Goal: Obtain resource: Download file/media

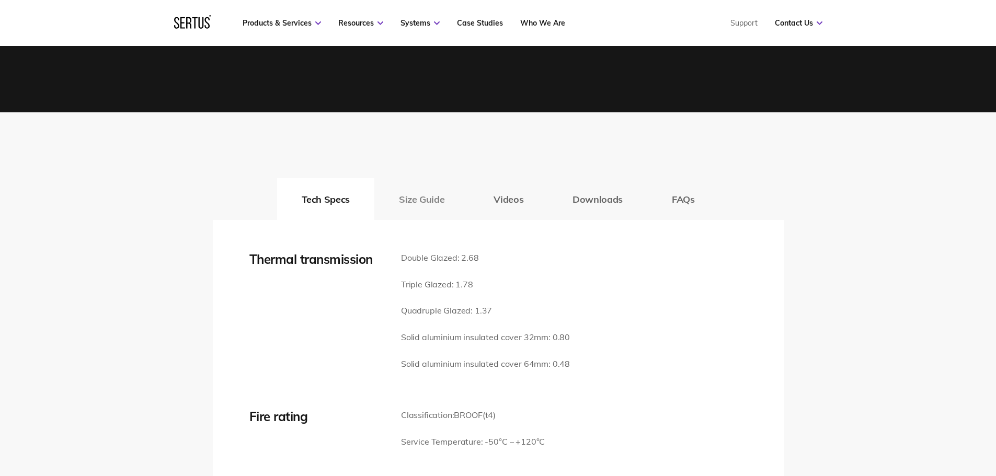
scroll to position [1464, 0]
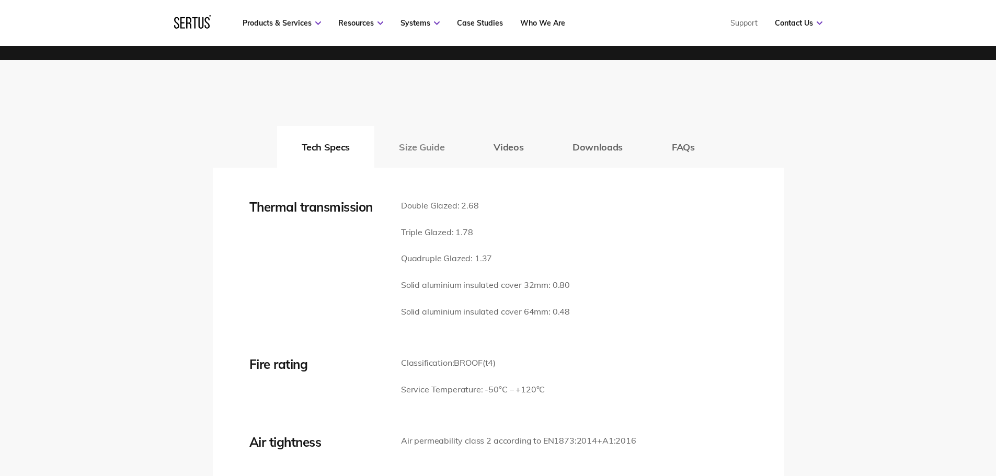
click at [442, 148] on button "Size Guide" at bounding box center [421, 147] width 95 height 42
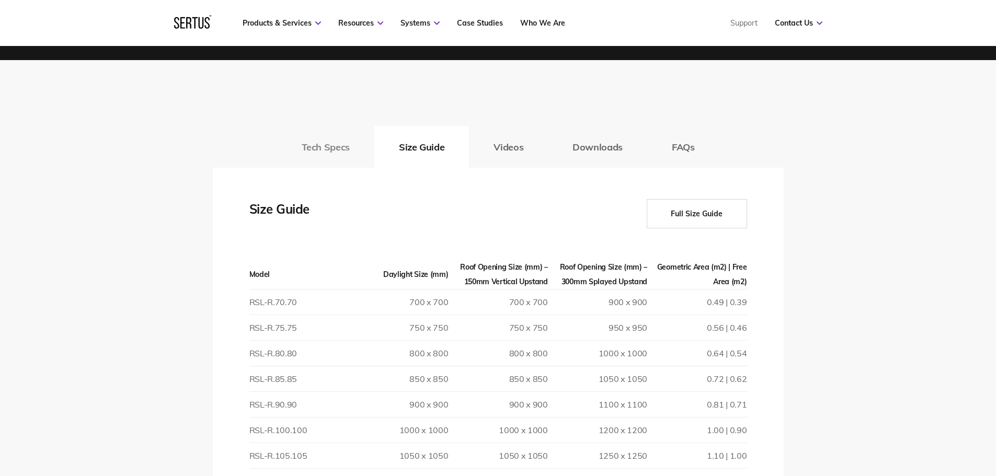
click at [369, 146] on button "Tech Specs" at bounding box center [325, 147] width 97 height 42
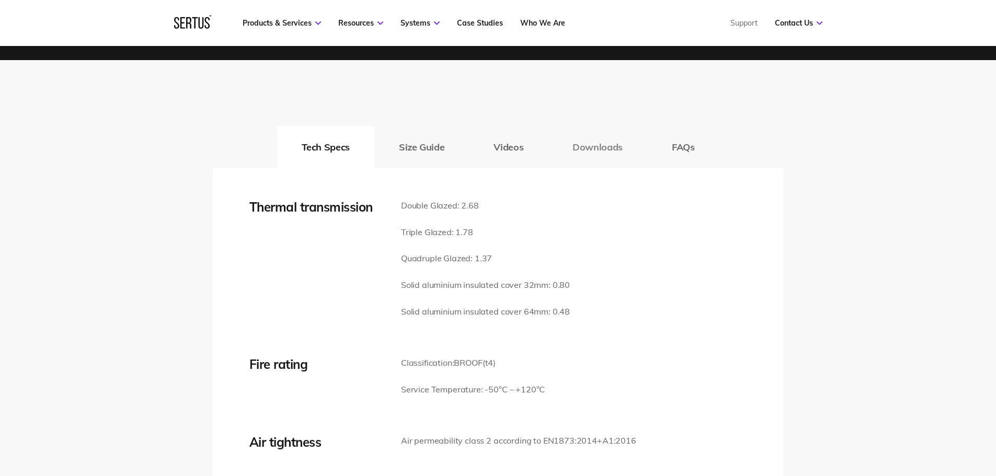
click at [577, 141] on button "Downloads" at bounding box center [597, 147] width 99 height 42
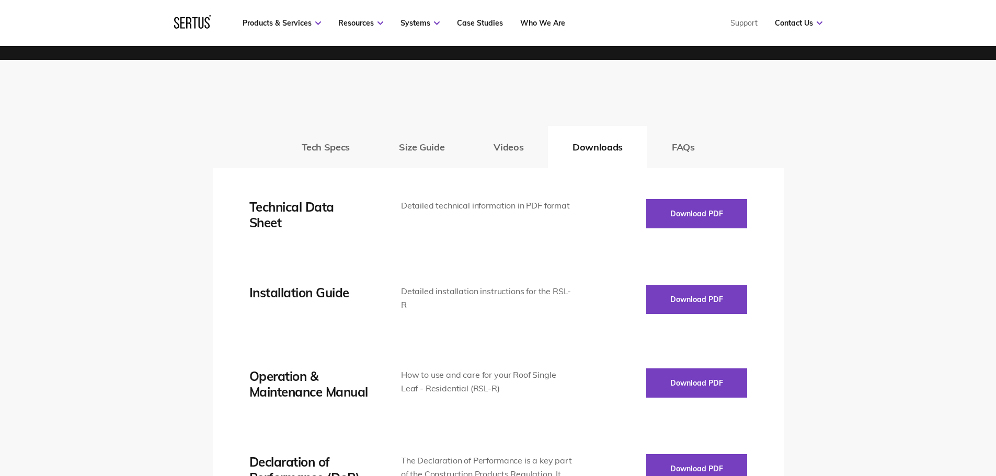
click at [691, 191] on div "Thermal transmission Double Glazed: 2.68 Triple Glazed: 1.78 Quadruple Glazed: …" at bounding box center [498, 437] width 571 height 538
click at [690, 208] on button "Download PDF" at bounding box center [696, 213] width 101 height 29
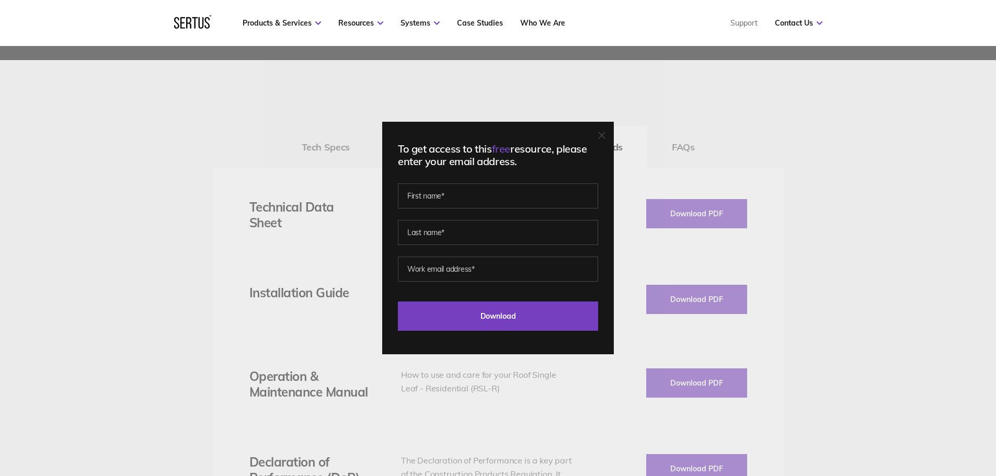
drag, startPoint x: 337, startPoint y: 161, endPoint x: 344, endPoint y: 154, distance: 10.0
click at [337, 160] on div "To get access to this free resource, please enter your email address. Last Down…" at bounding box center [498, 238] width 996 height 476
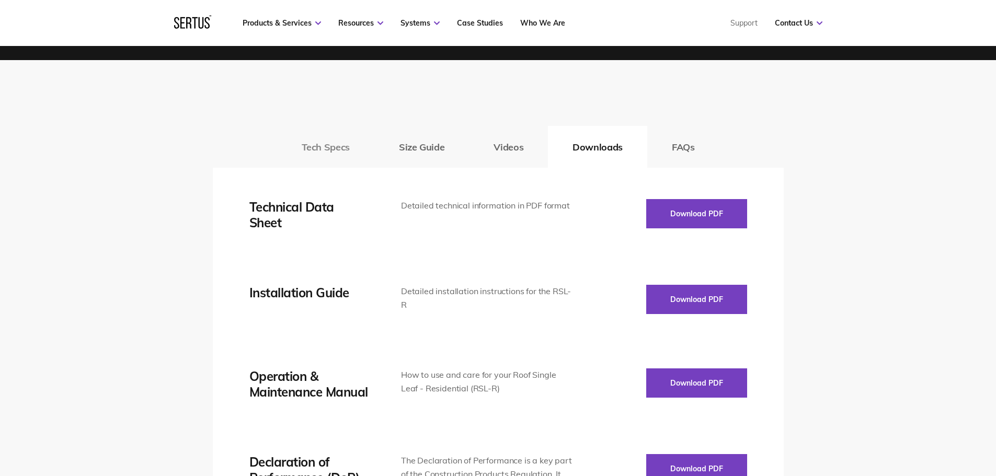
click at [355, 148] on button "Tech Specs" at bounding box center [325, 147] width 97 height 42
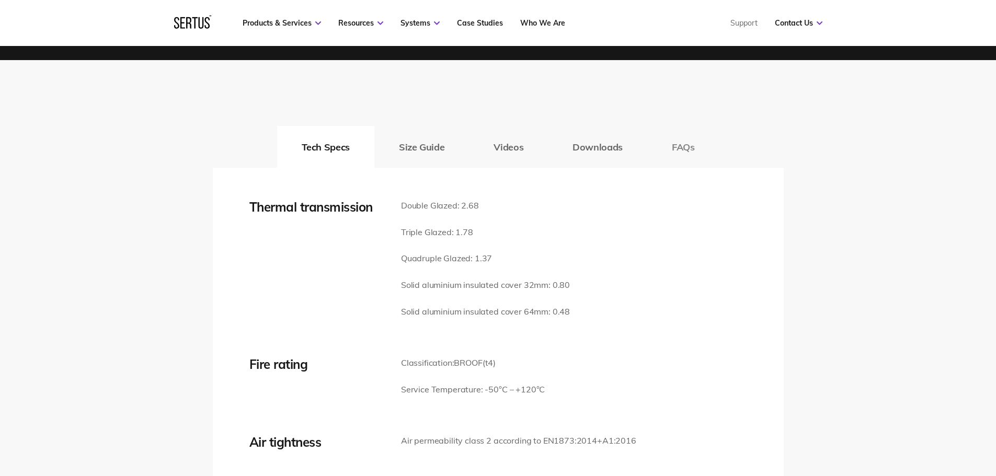
click at [680, 152] on button "FAQs" at bounding box center [683, 147] width 72 height 42
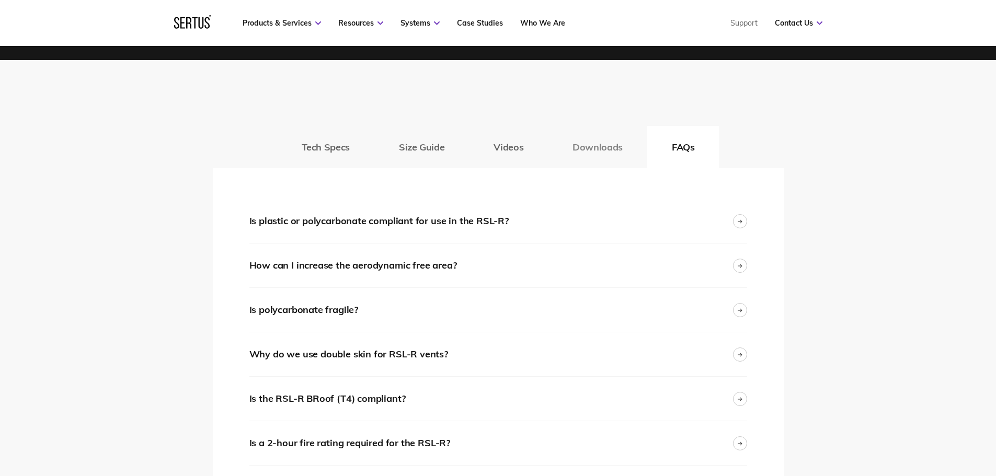
click at [604, 160] on button "Downloads" at bounding box center [597, 147] width 99 height 42
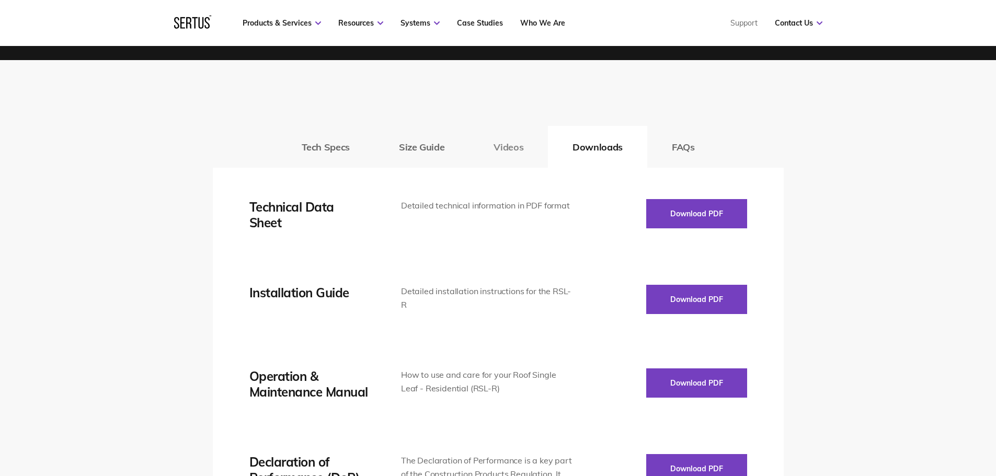
click at [507, 152] on button "Videos" at bounding box center [508, 147] width 79 height 42
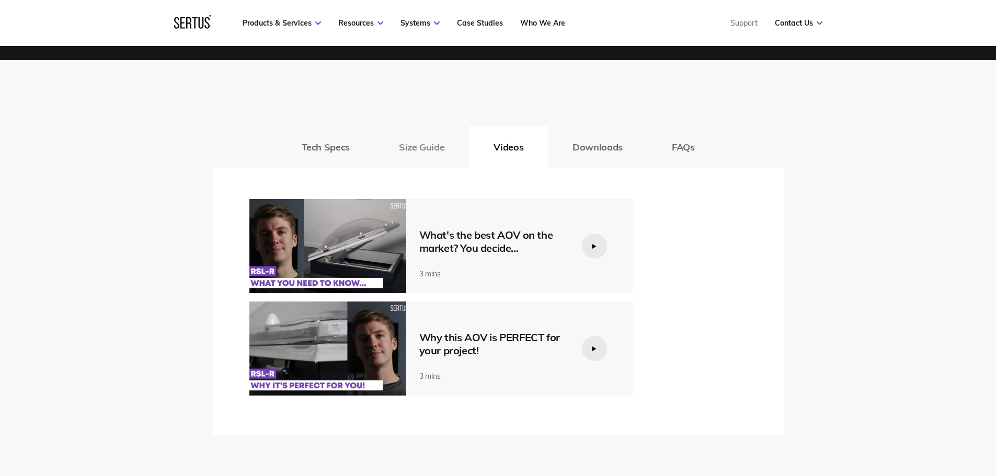
click at [420, 151] on button "Size Guide" at bounding box center [421, 147] width 95 height 42
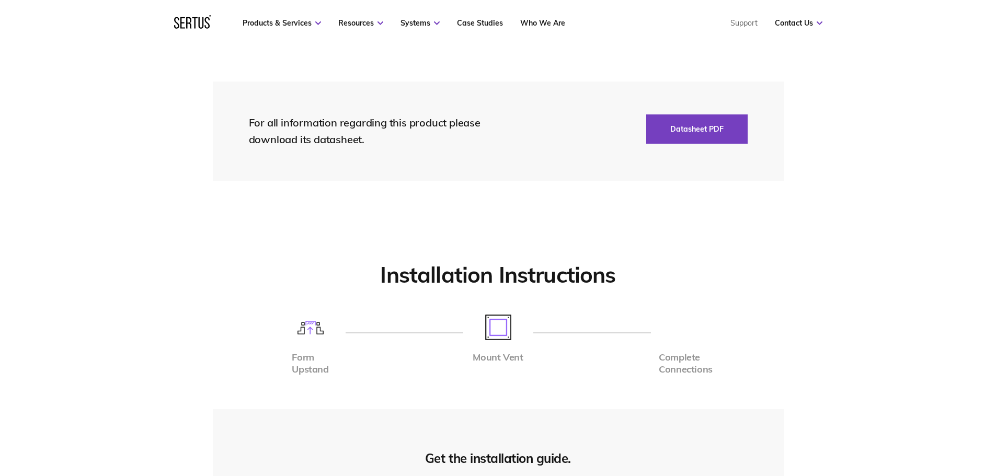
scroll to position [3398, 0]
